Goal: Check status: Check status

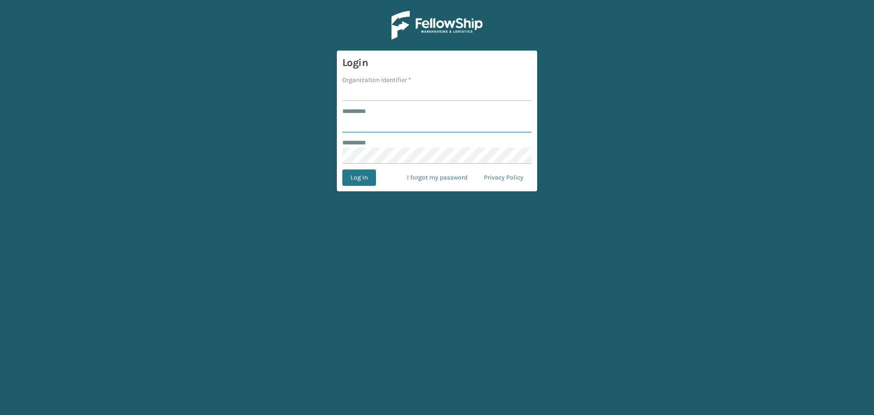
type input "********"
click at [377, 90] on input "Organization Identifier *" at bounding box center [436, 93] width 189 height 16
type input "[GEOGRAPHIC_DATA]"
click at [359, 181] on button "Log In" at bounding box center [359, 177] width 34 height 16
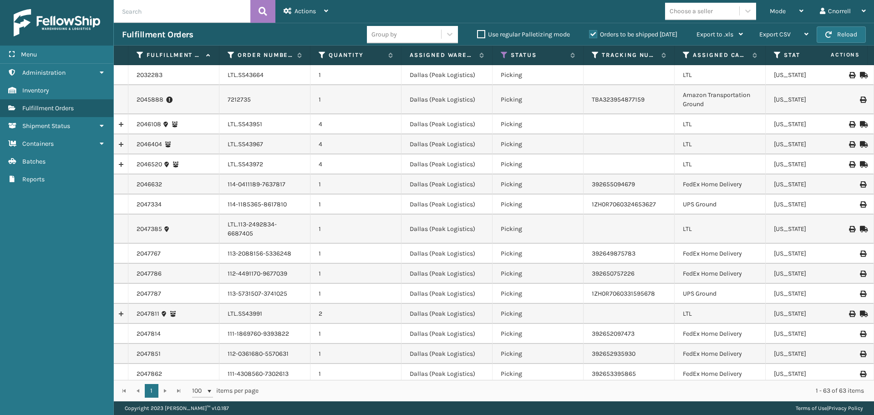
click at [169, 15] on input "text" at bounding box center [182, 11] width 137 height 23
paste input "2048011"
type input "2048011"
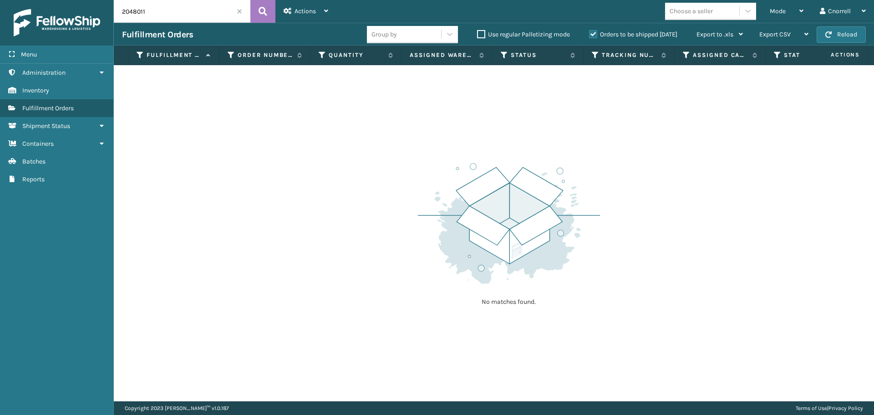
click at [595, 30] on div "Orders to be shipped [DATE]" at bounding box center [634, 34] width 107 height 11
click at [592, 34] on label "Orders to be shipped [DATE]" at bounding box center [633, 35] width 88 height 8
click at [590, 34] on input "Orders to be shipped [DATE]" at bounding box center [589, 32] width 0 height 6
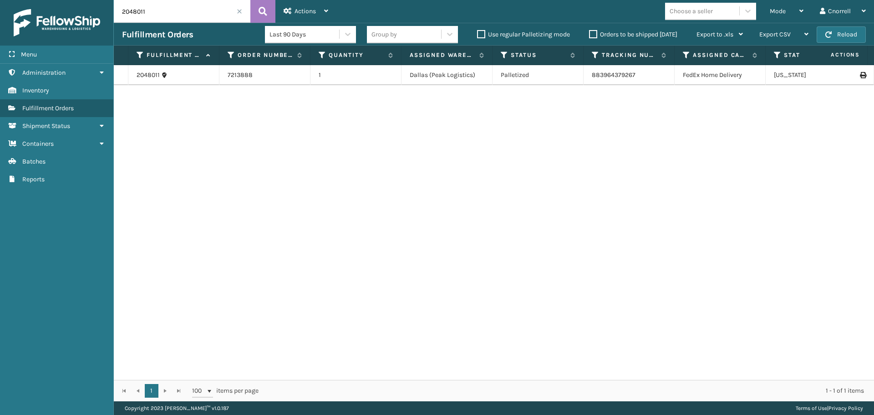
click at [297, 224] on div "2048011 7213888 1 [GEOGRAPHIC_DATA] (Peak Logistics) Palletized 883964379267 Fe…" at bounding box center [494, 222] width 760 height 315
click at [152, 76] on link "2048011" at bounding box center [148, 75] width 23 height 9
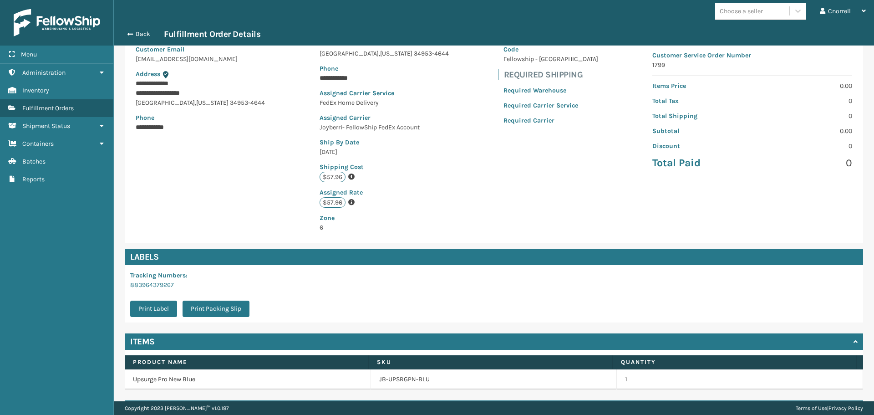
scroll to position [133, 0]
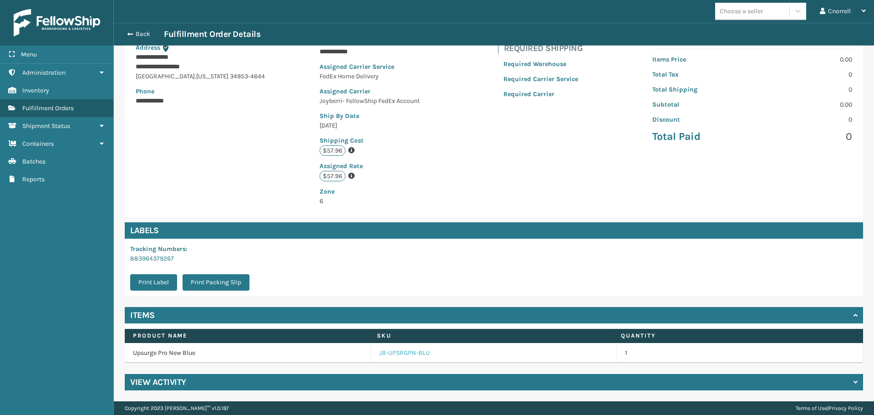
click at [411, 354] on link "JB-UPSRGPN-BLU" at bounding box center [404, 352] width 51 height 9
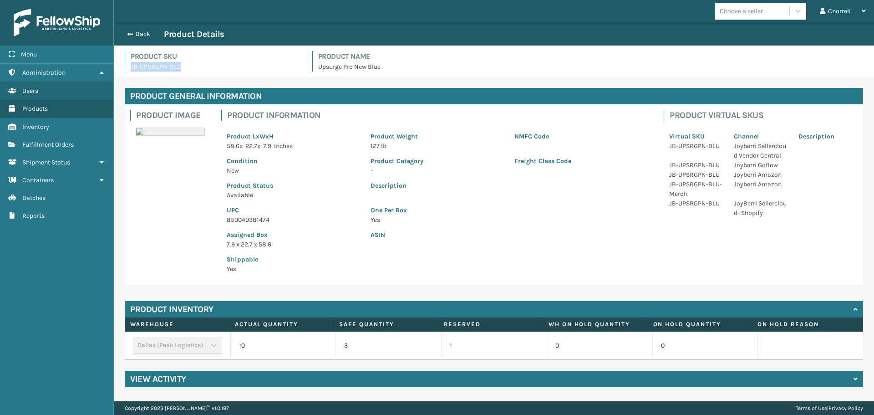
drag, startPoint x: 181, startPoint y: 65, endPoint x: 126, endPoint y: 71, distance: 55.9
click at [126, 71] on div "Product SKU JB-UPSRGPN-BLU" at bounding box center [213, 61] width 177 height 20
copy p "JB-UPSRGPN-BLU"
click at [138, 34] on button "Back" at bounding box center [143, 34] width 42 height 8
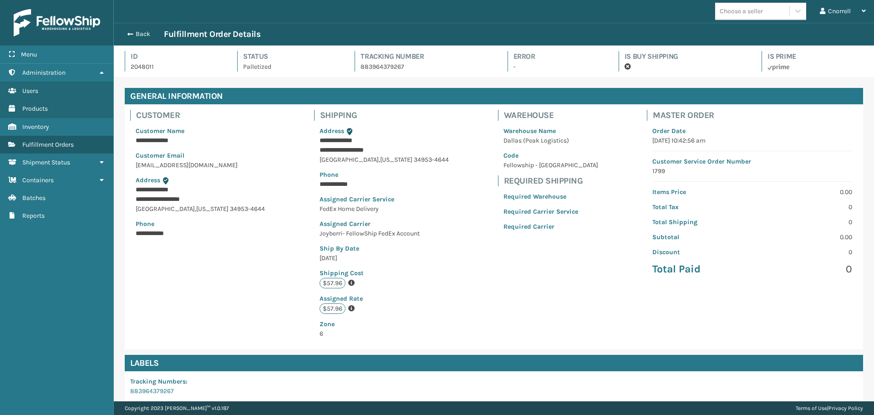
scroll to position [22, 760]
click at [133, 32] on button "Back" at bounding box center [143, 34] width 42 height 8
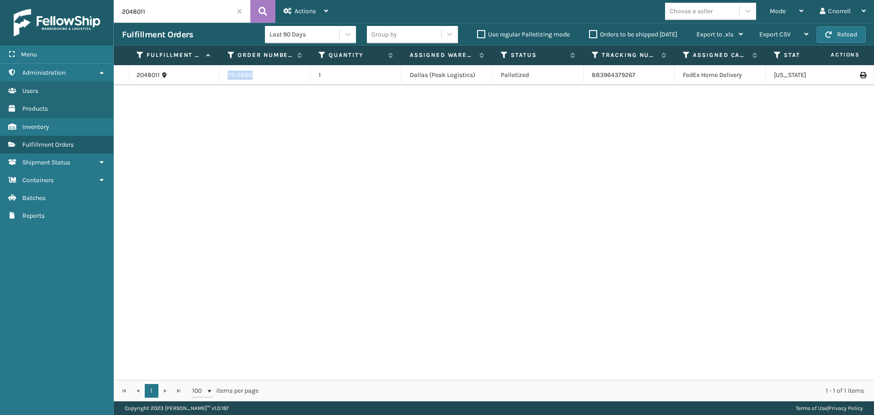
drag, startPoint x: 255, startPoint y: 75, endPoint x: 227, endPoint y: 74, distance: 28.2
click at [227, 74] on td "7213888" at bounding box center [264, 75] width 91 height 20
drag, startPoint x: 133, startPoint y: 75, endPoint x: 160, endPoint y: 75, distance: 27.3
click at [160, 75] on td "2048011" at bounding box center [173, 75] width 91 height 20
copy link "2048011"
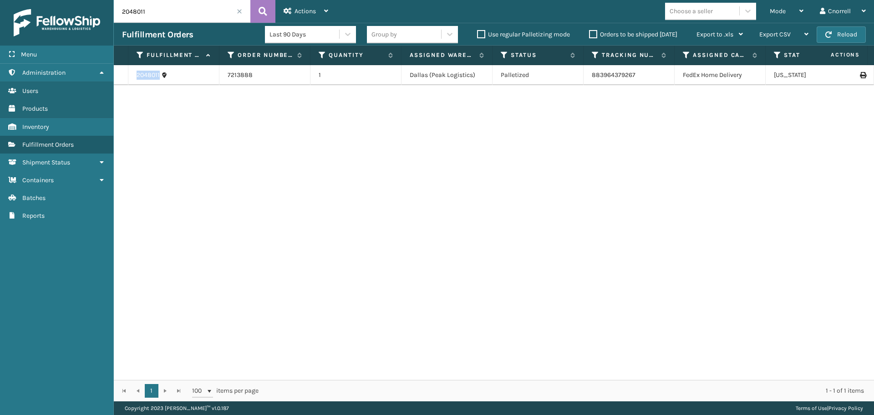
click at [147, 74] on link "2048011" at bounding box center [148, 75] width 23 height 9
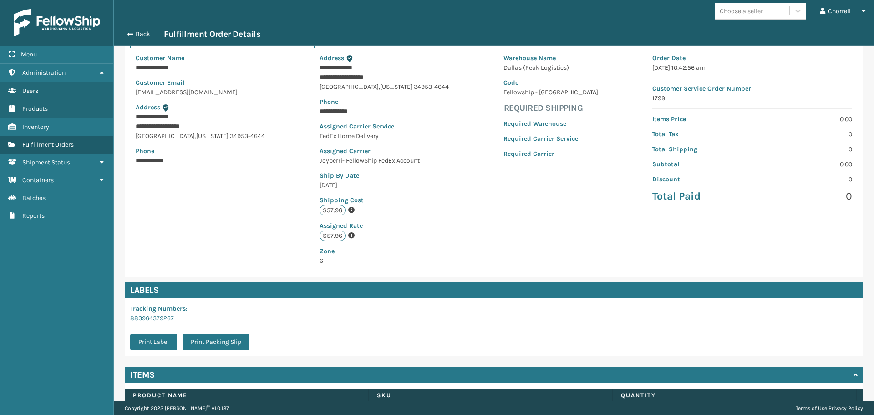
scroll to position [133, 0]
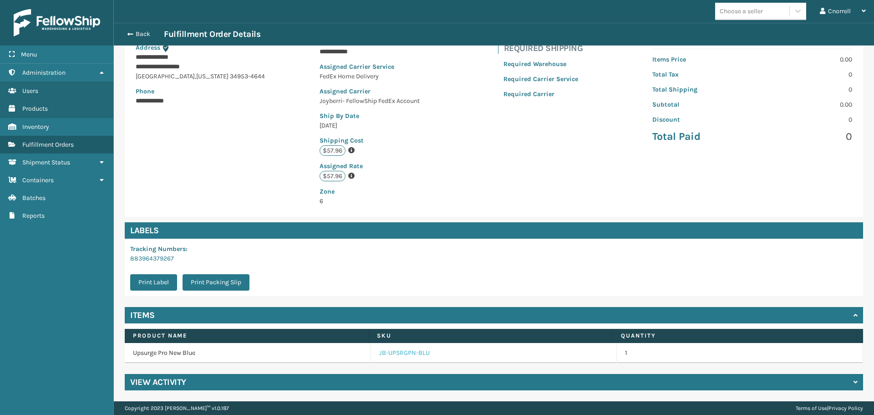
click at [398, 352] on link "JB-UPSRGPN-BLU" at bounding box center [404, 352] width 51 height 9
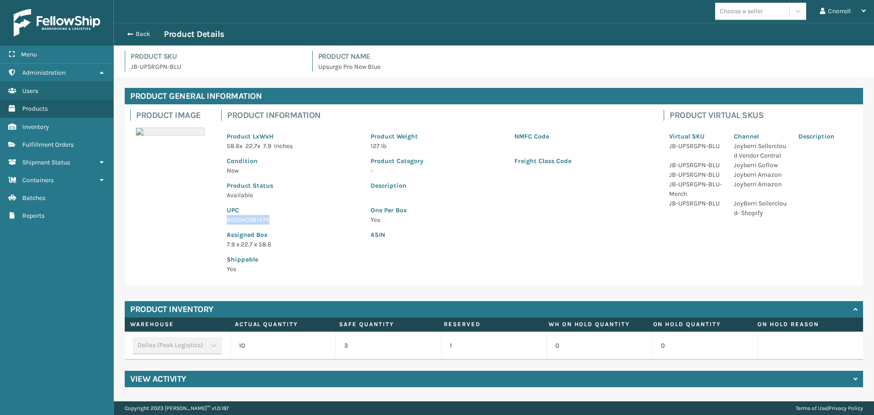
drag, startPoint x: 275, startPoint y: 219, endPoint x: 223, endPoint y: 223, distance: 52.1
click at [223, 223] on div "UPC 850040381474" at bounding box center [293, 212] width 144 height 25
copy p "850040381474"
click at [138, 36] on button "Back" at bounding box center [143, 34] width 42 height 8
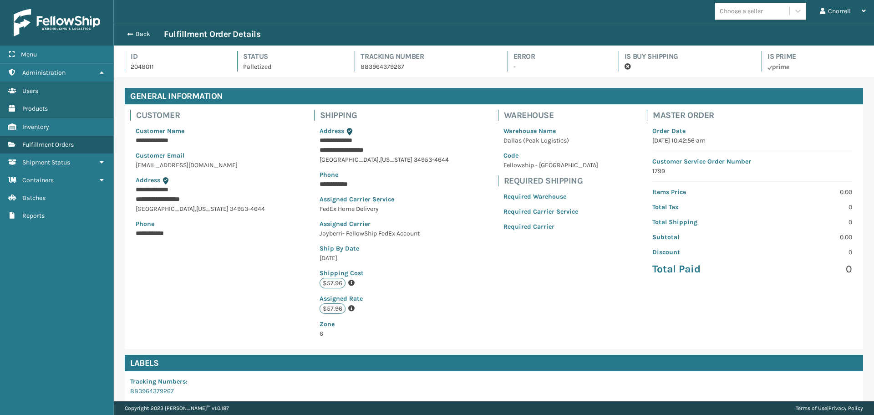
scroll to position [22, 760]
click at [130, 34] on span "button" at bounding box center [128, 34] width 5 height 6
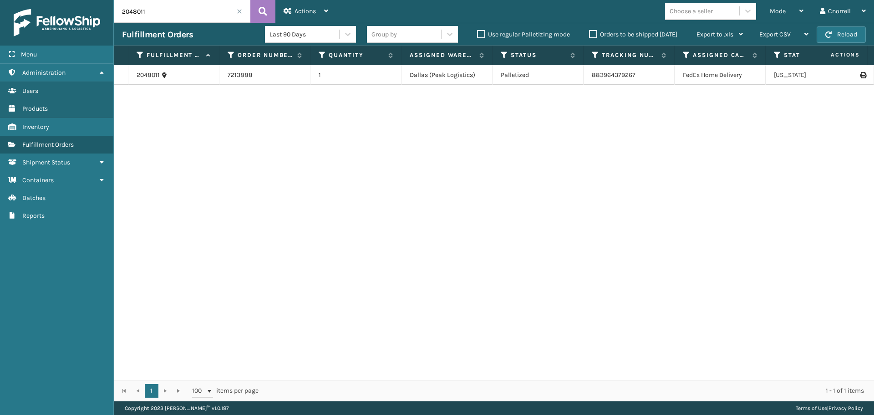
click at [433, 227] on div "2048011 7213888 1 [GEOGRAPHIC_DATA] (Peak Logistics) Palletized 883964379267 Fe…" at bounding box center [494, 222] width 760 height 315
